Goal: Task Accomplishment & Management: Manage account settings

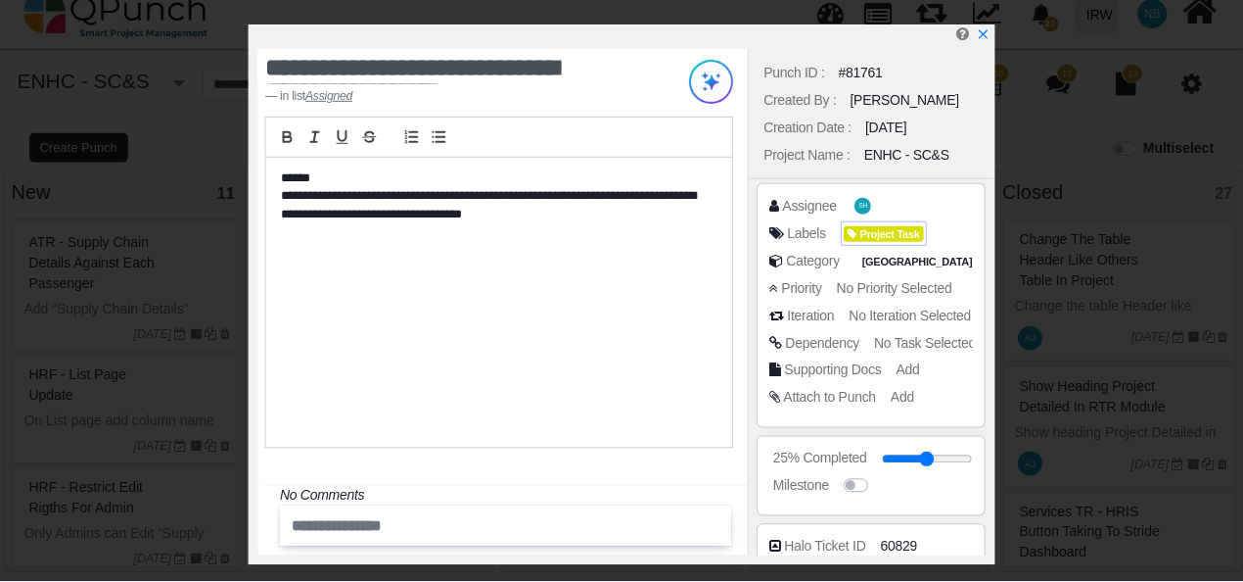
scroll to position [146, 0]
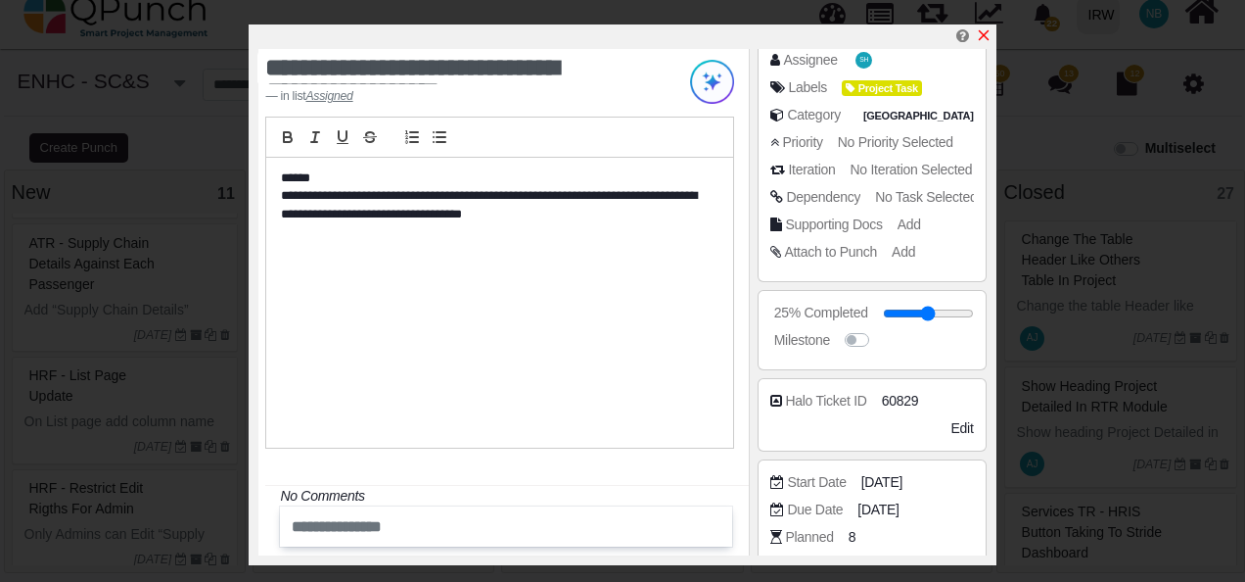
click at [989, 33] on icon "x" at bounding box center [984, 35] width 16 height 16
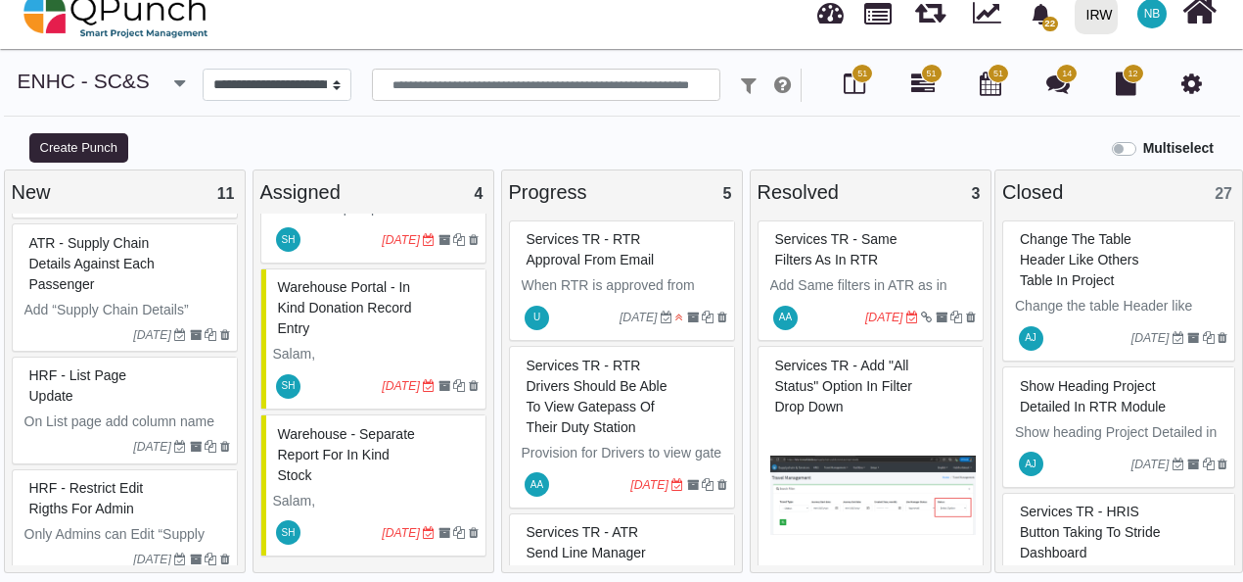
click at [1149, 13] on span "NB" at bounding box center [1153, 14] width 17 height 12
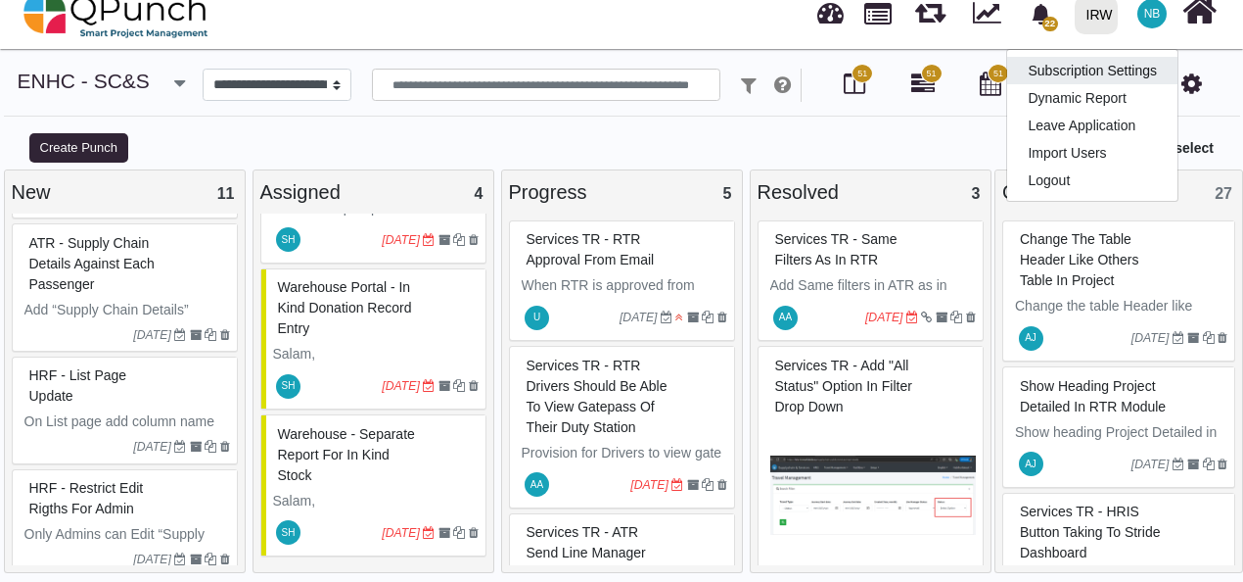
click at [1101, 76] on link "Subscription Settings" at bounding box center [1092, 70] width 170 height 27
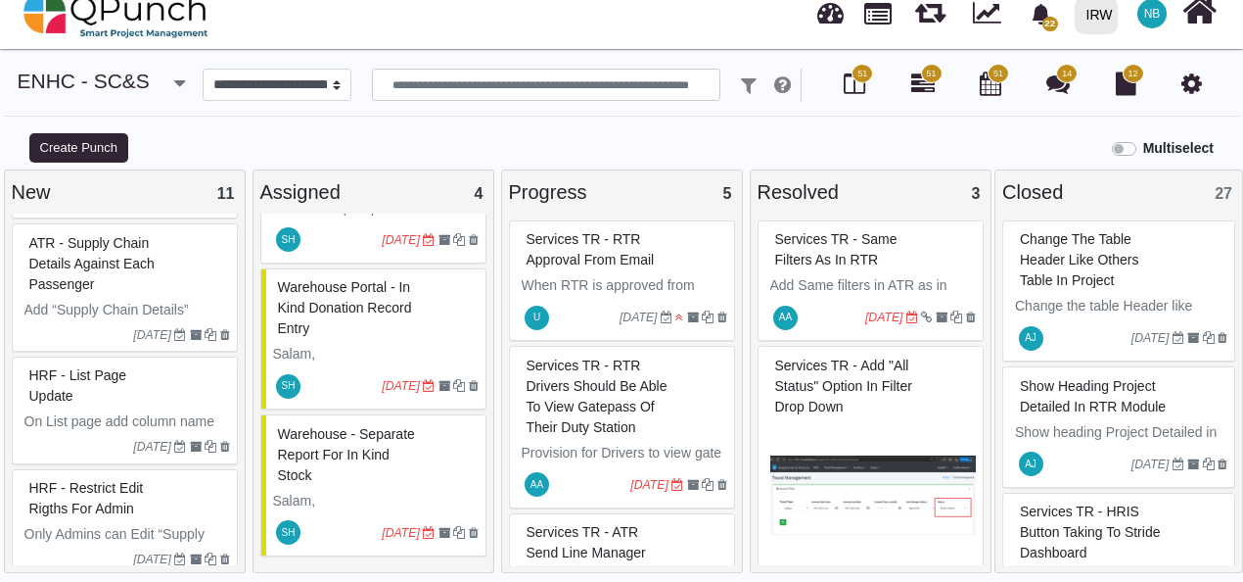
scroll to position [1, 0]
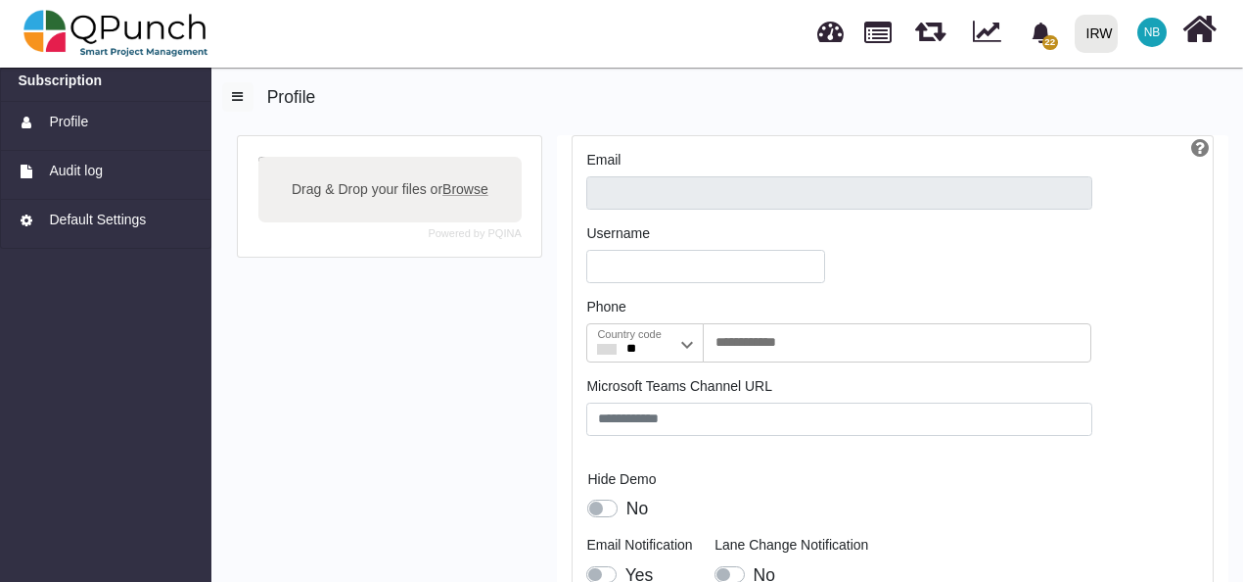
type input "**********"
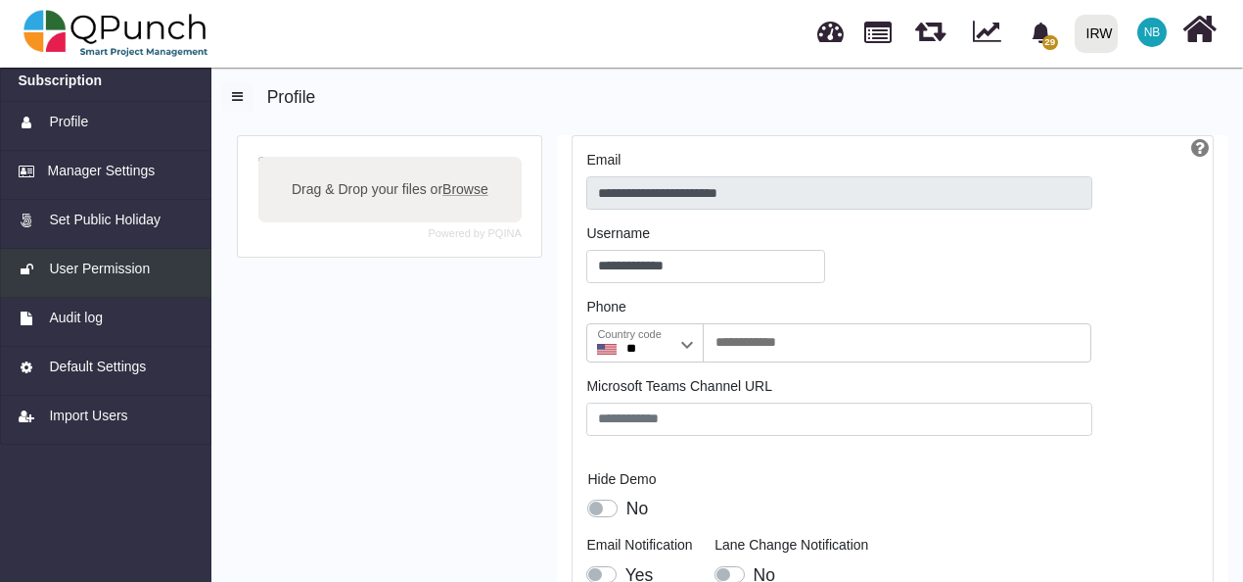
click at [131, 268] on span "User Permission" at bounding box center [99, 268] width 101 height 21
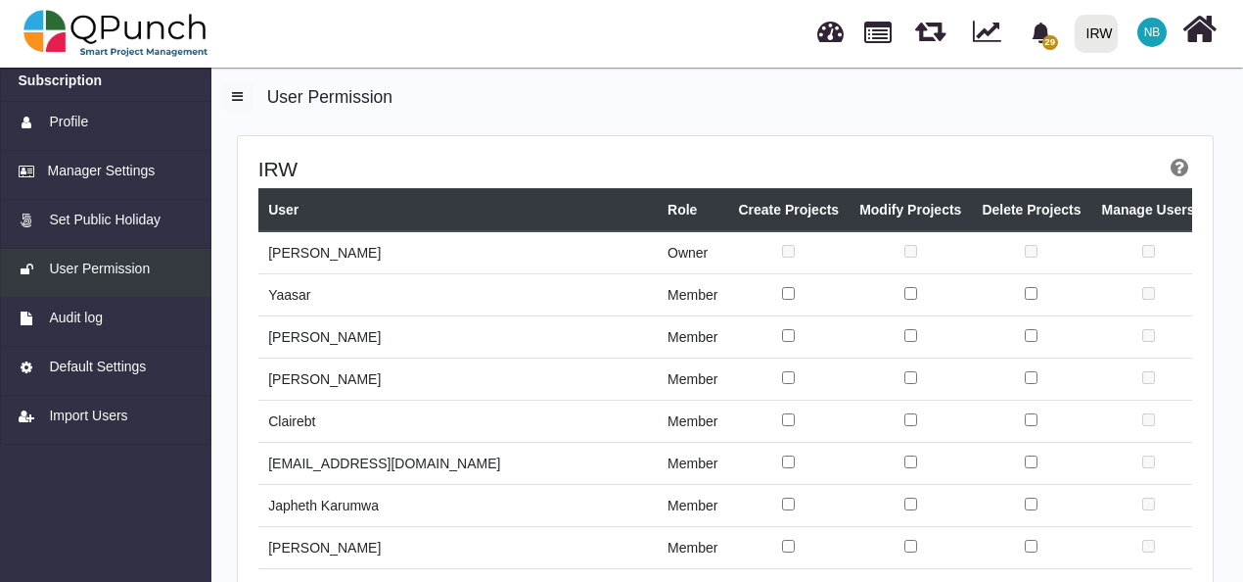
click at [131, 268] on span "User Permission" at bounding box center [99, 268] width 101 height 21
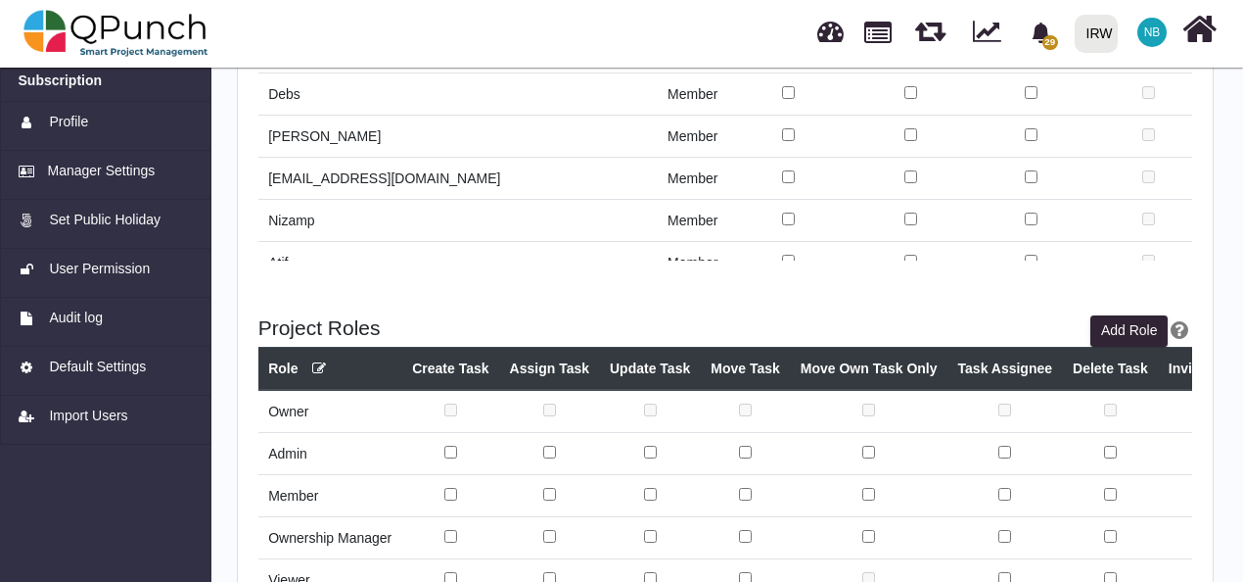
scroll to position [495, 0]
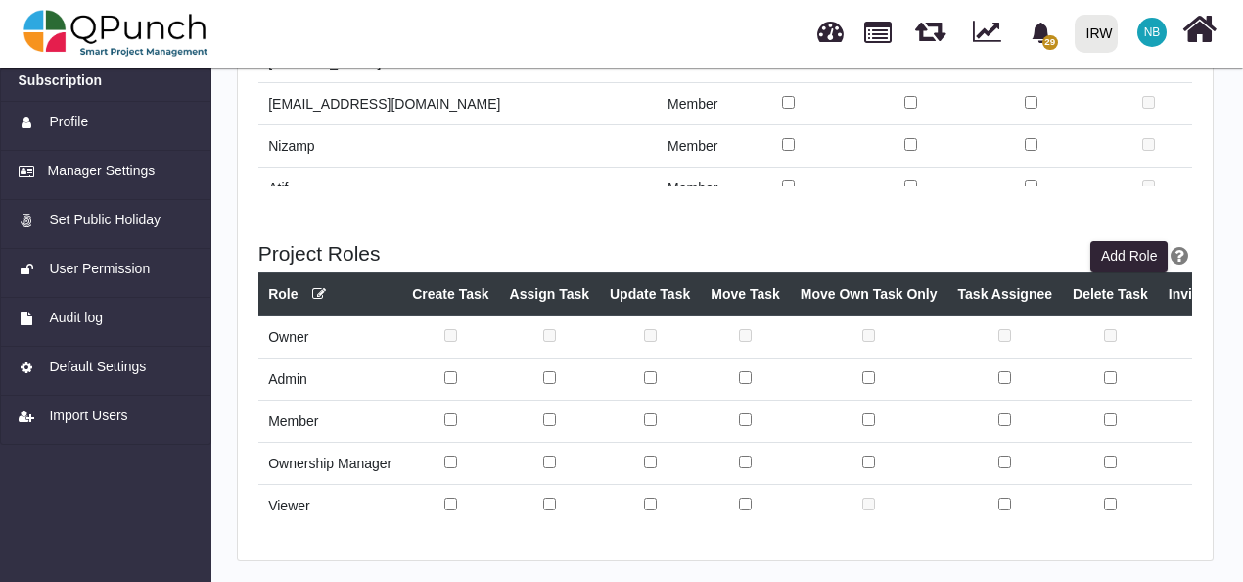
click at [319, 292] on icon at bounding box center [319, 294] width 14 height 14
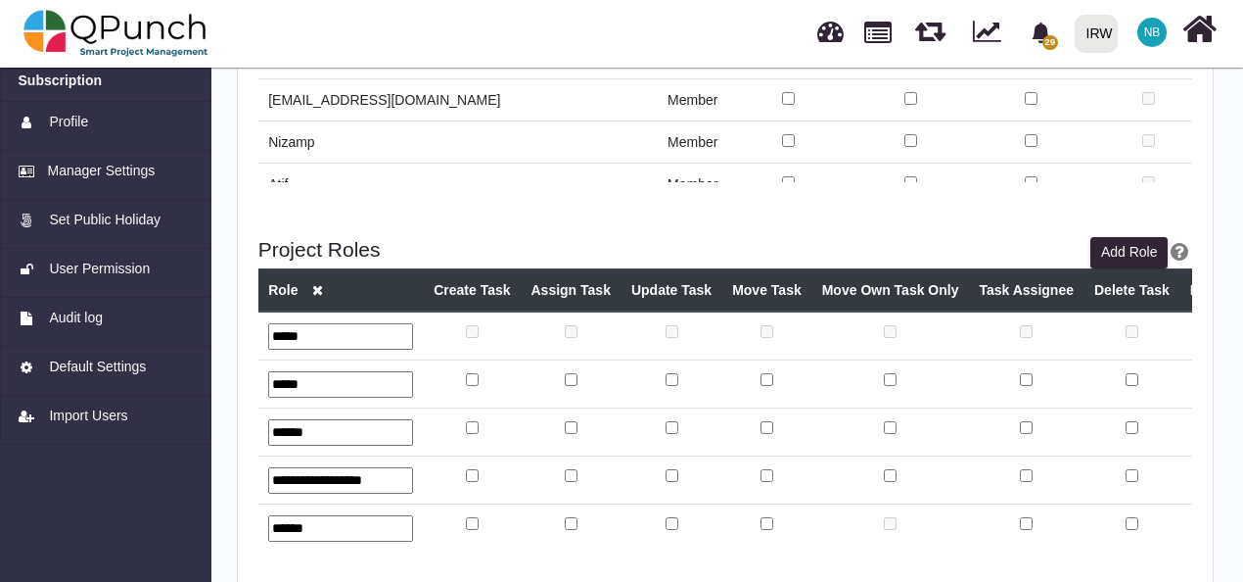
click at [319, 292] on icon at bounding box center [317, 290] width 11 height 14
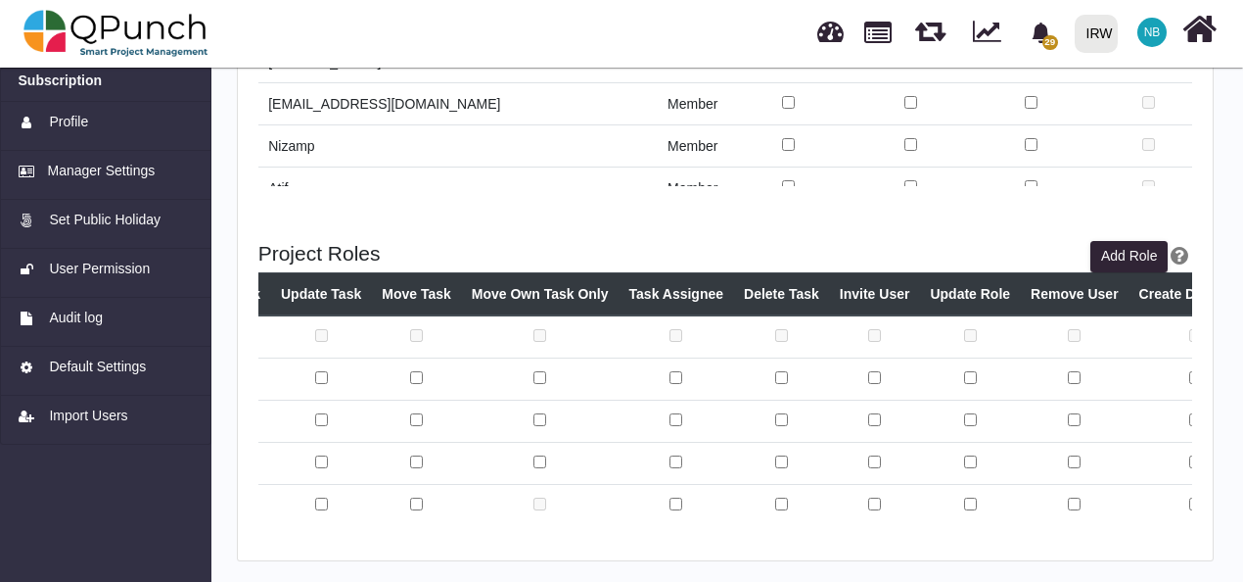
scroll to position [0, 0]
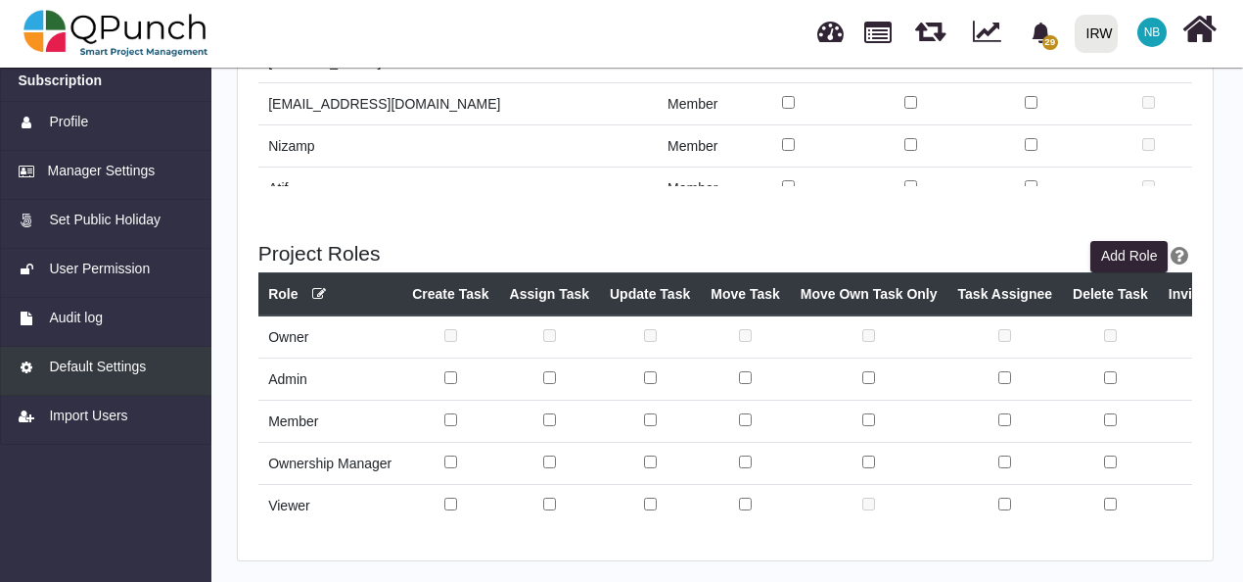
click at [117, 373] on span "Default Settings" at bounding box center [97, 366] width 97 height 21
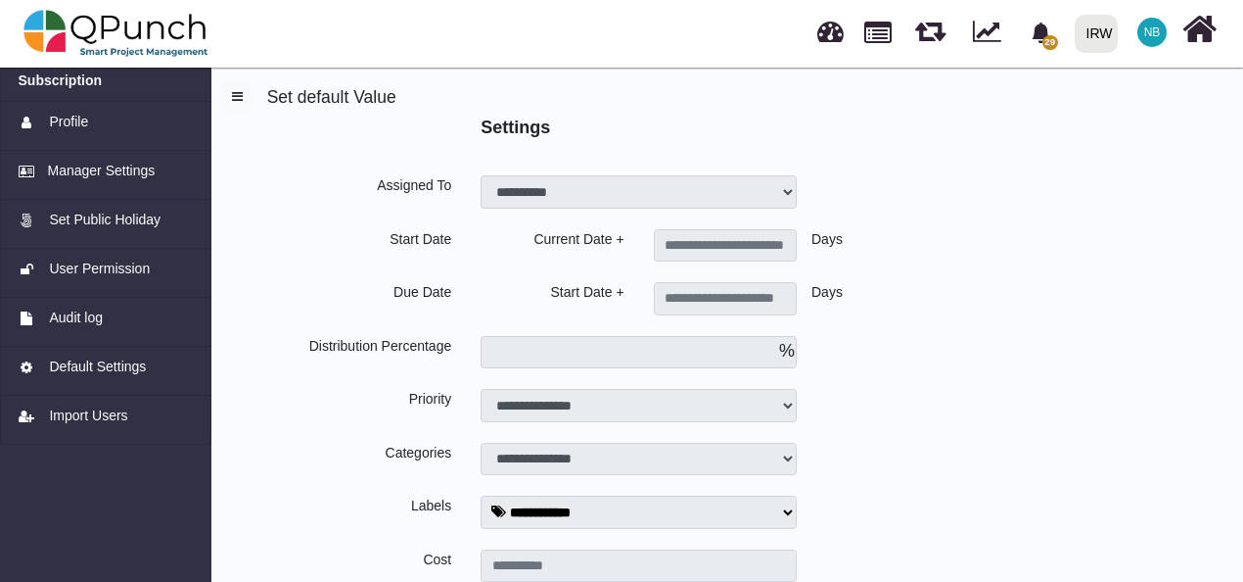
type input "*"
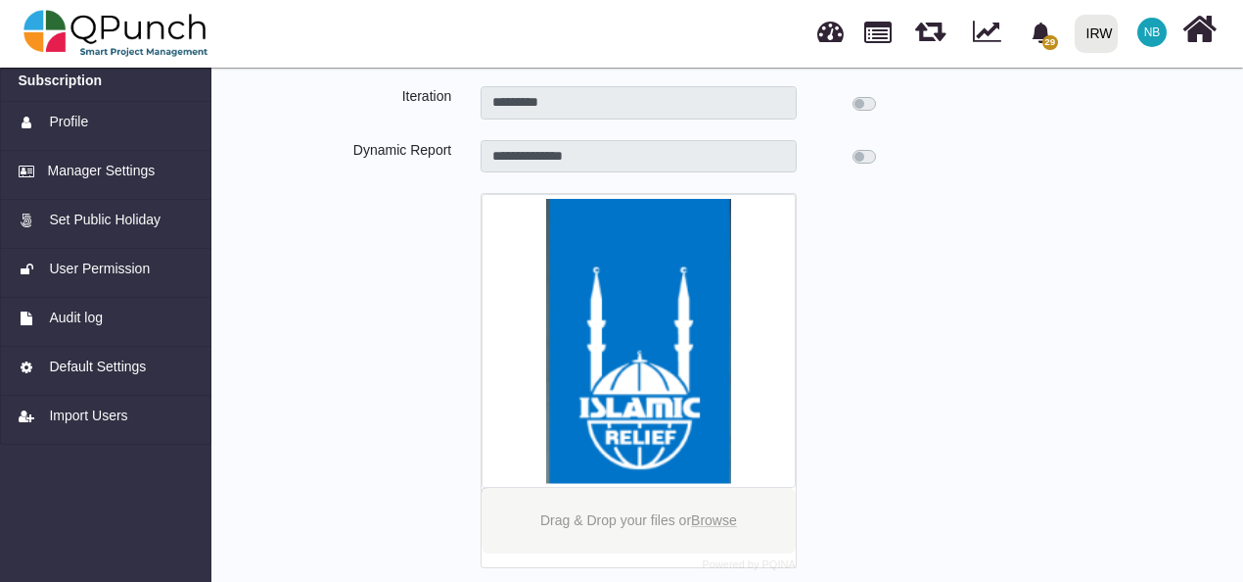
scroll to position [679, 0]
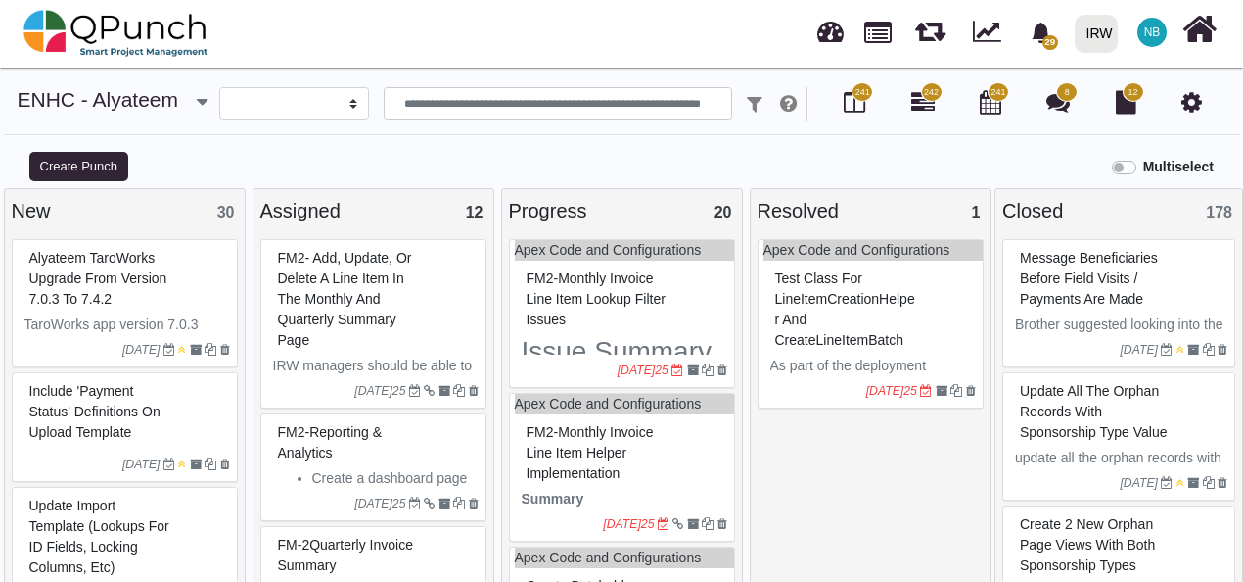
select select
